Goal: Information Seeking & Learning: Learn about a topic

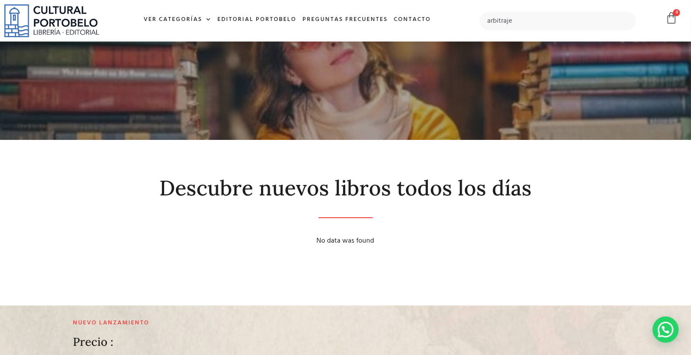
type input "arbitraje"
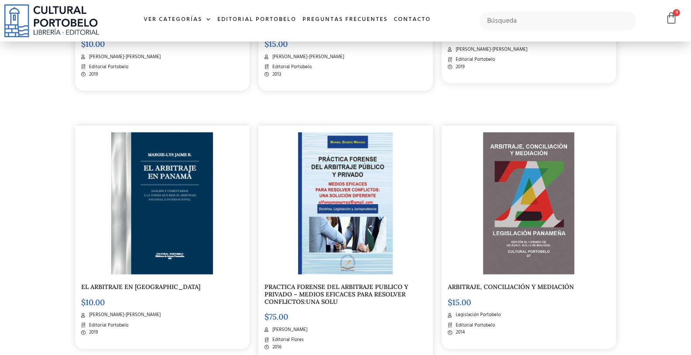
scroll to position [712, 0]
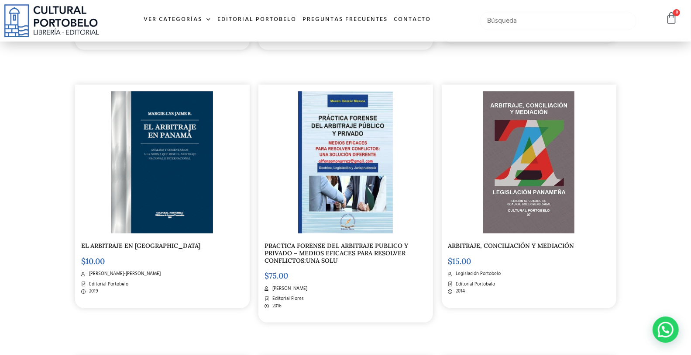
drag, startPoint x: 539, startPoint y: 27, endPoint x: 520, endPoint y: 24, distance: 19.8
click at [539, 27] on input "text" at bounding box center [558, 21] width 156 height 18
type input "derecho de autor"
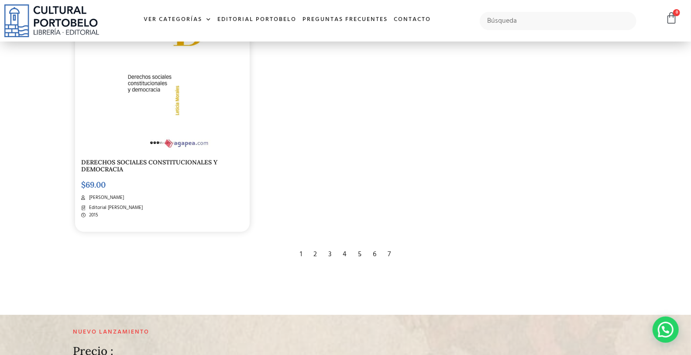
scroll to position [1585, 0]
click at [314, 247] on div "2" at bounding box center [316, 252] width 12 height 19
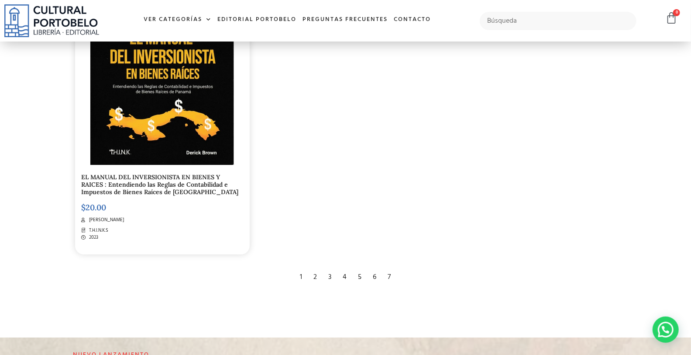
scroll to position [1585, 0]
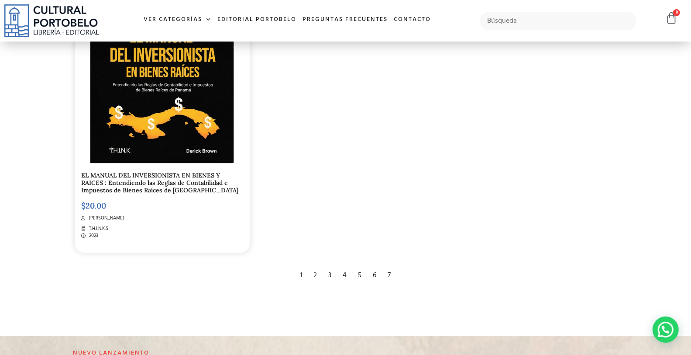
click at [331, 272] on div "3" at bounding box center [330, 274] width 12 height 19
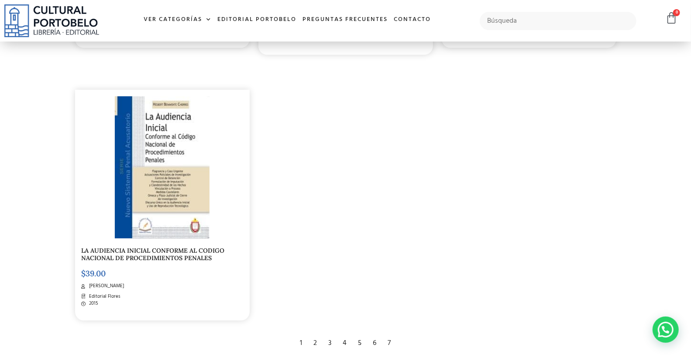
scroll to position [1585, 0]
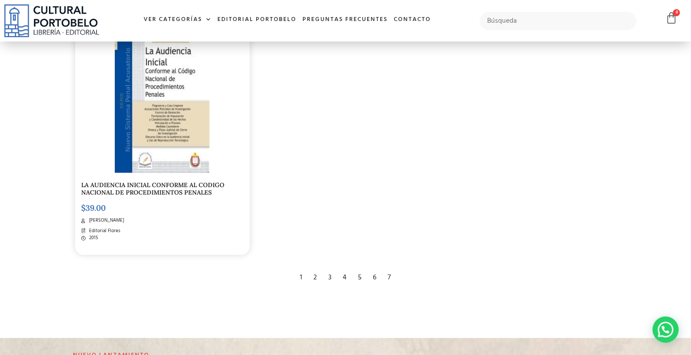
click at [328, 274] on div "3" at bounding box center [330, 277] width 12 height 19
click at [344, 278] on div "4" at bounding box center [345, 277] width 13 height 19
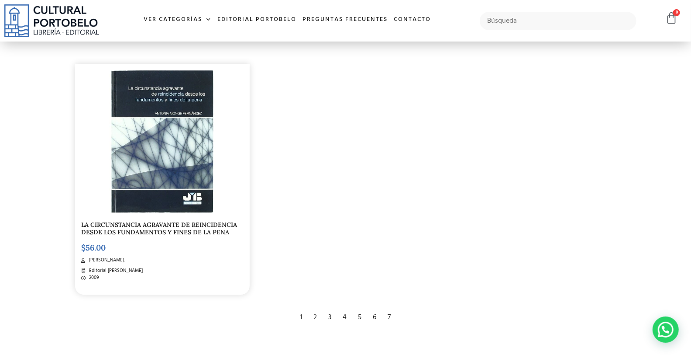
scroll to position [1552, 0]
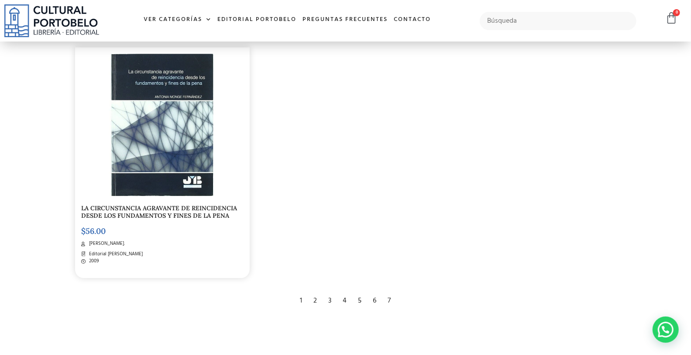
click at [359, 294] on div "5" at bounding box center [360, 300] width 12 height 19
click at [362, 299] on div "5" at bounding box center [360, 300] width 12 height 19
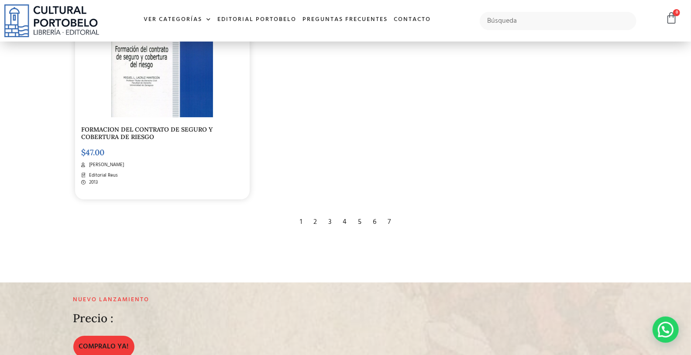
scroll to position [1649, 0]
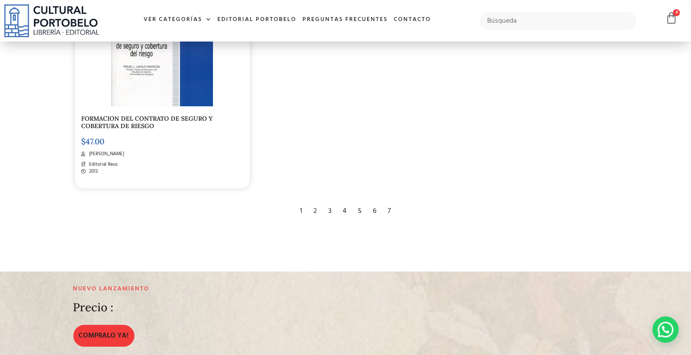
click at [375, 209] on div "6" at bounding box center [375, 210] width 12 height 19
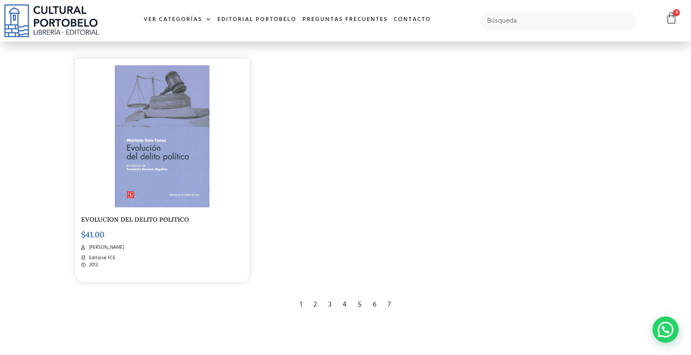
scroll to position [1552, 0]
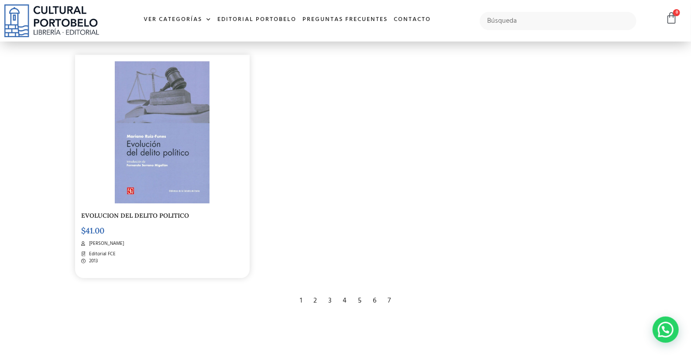
click at [389, 297] on div "7" at bounding box center [390, 300] width 12 height 19
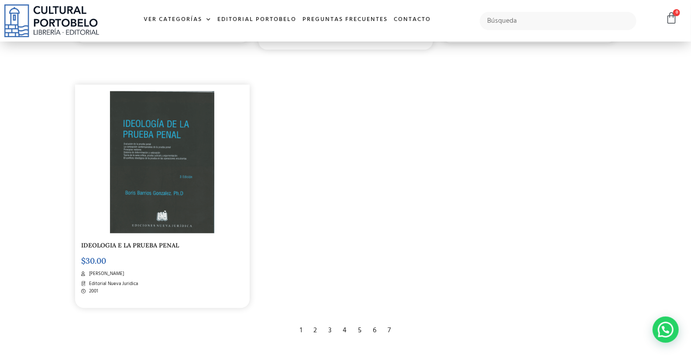
scroll to position [1002, 0]
